Goal: Transaction & Acquisition: Purchase product/service

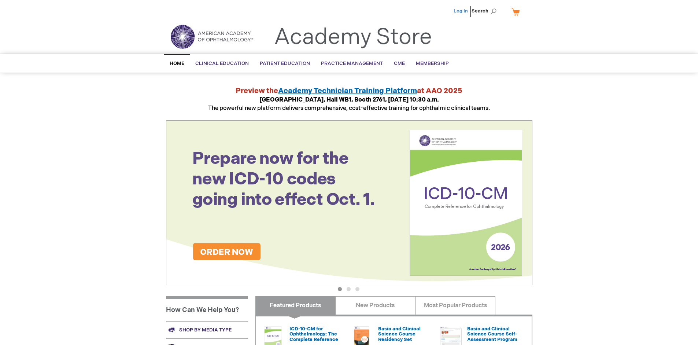
click at [461, 11] on link "Log In" at bounding box center [460, 11] width 14 height 6
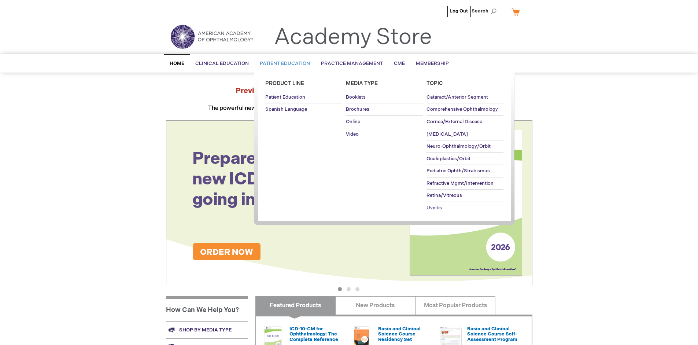
click at [283, 63] on span "Patient Education" at bounding box center [285, 63] width 50 height 6
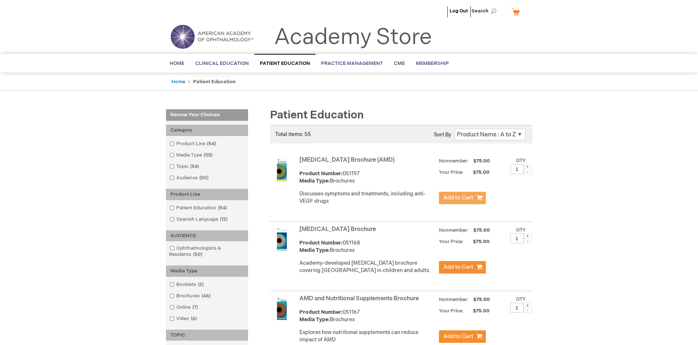
click at [462, 198] on span "Add to Cart" at bounding box center [458, 197] width 30 height 7
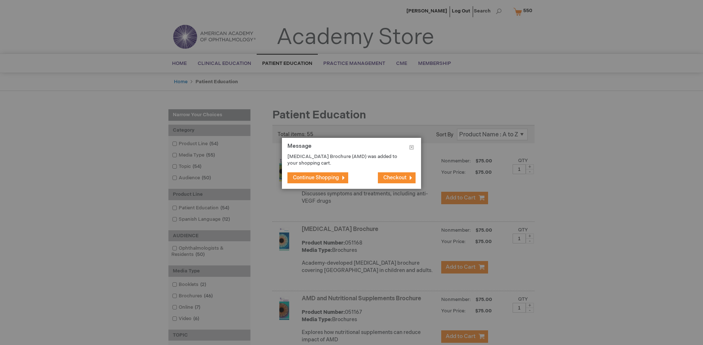
click at [316, 177] on span "Continue Shopping" at bounding box center [316, 177] width 46 height 6
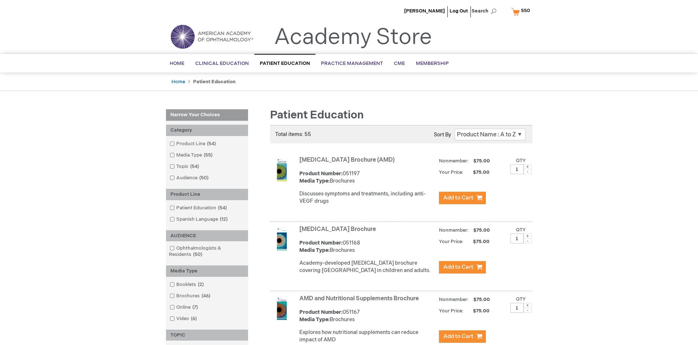
click at [360, 302] on link "AMD and Nutritional Supplements Brochure" at bounding box center [358, 298] width 119 height 7
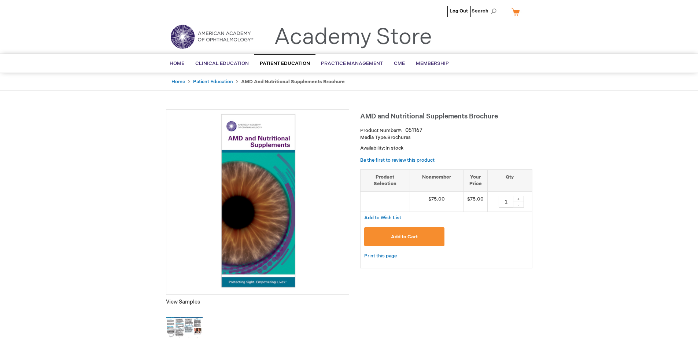
type input "1"
click at [404, 236] on span "Add to Cart" at bounding box center [404, 237] width 27 height 6
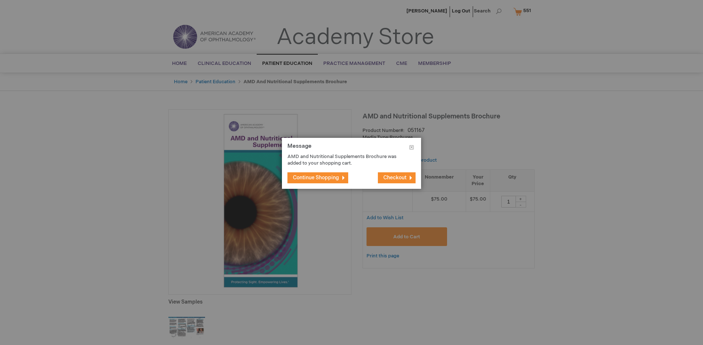
click at [316, 177] on span "Continue Shopping" at bounding box center [316, 177] width 46 height 6
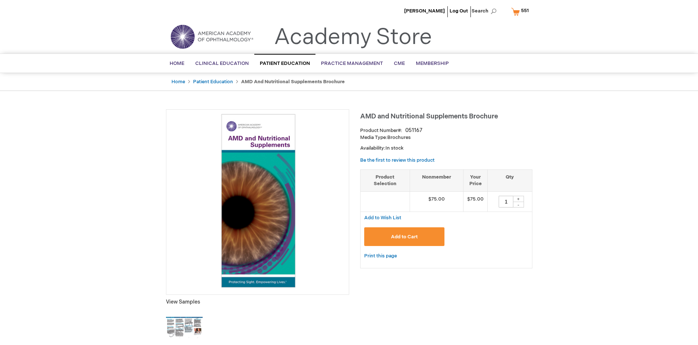
click at [521, 11] on span "551" at bounding box center [525, 11] width 8 height 6
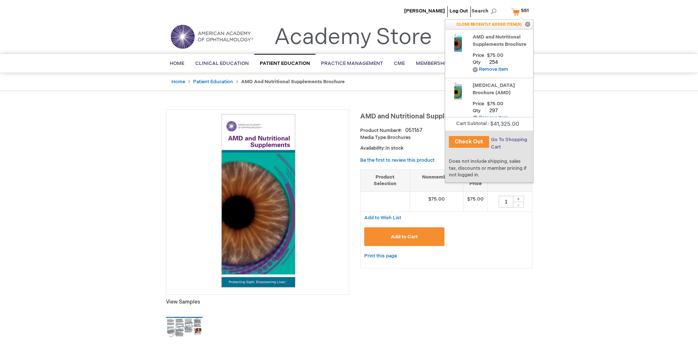
click at [508, 140] on span "Go To Shopping Cart" at bounding box center [509, 143] width 36 height 13
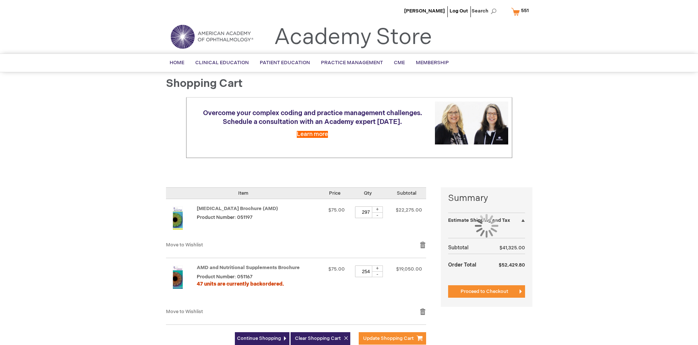
select select "US"
select select "41"
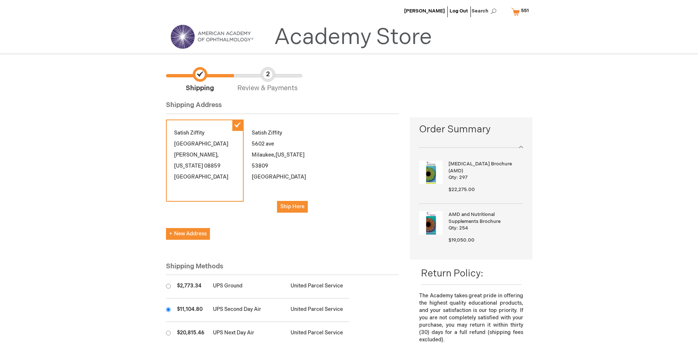
click at [168, 309] on input "radio" at bounding box center [168, 309] width 5 height 5
